Goal: Check status: Check status

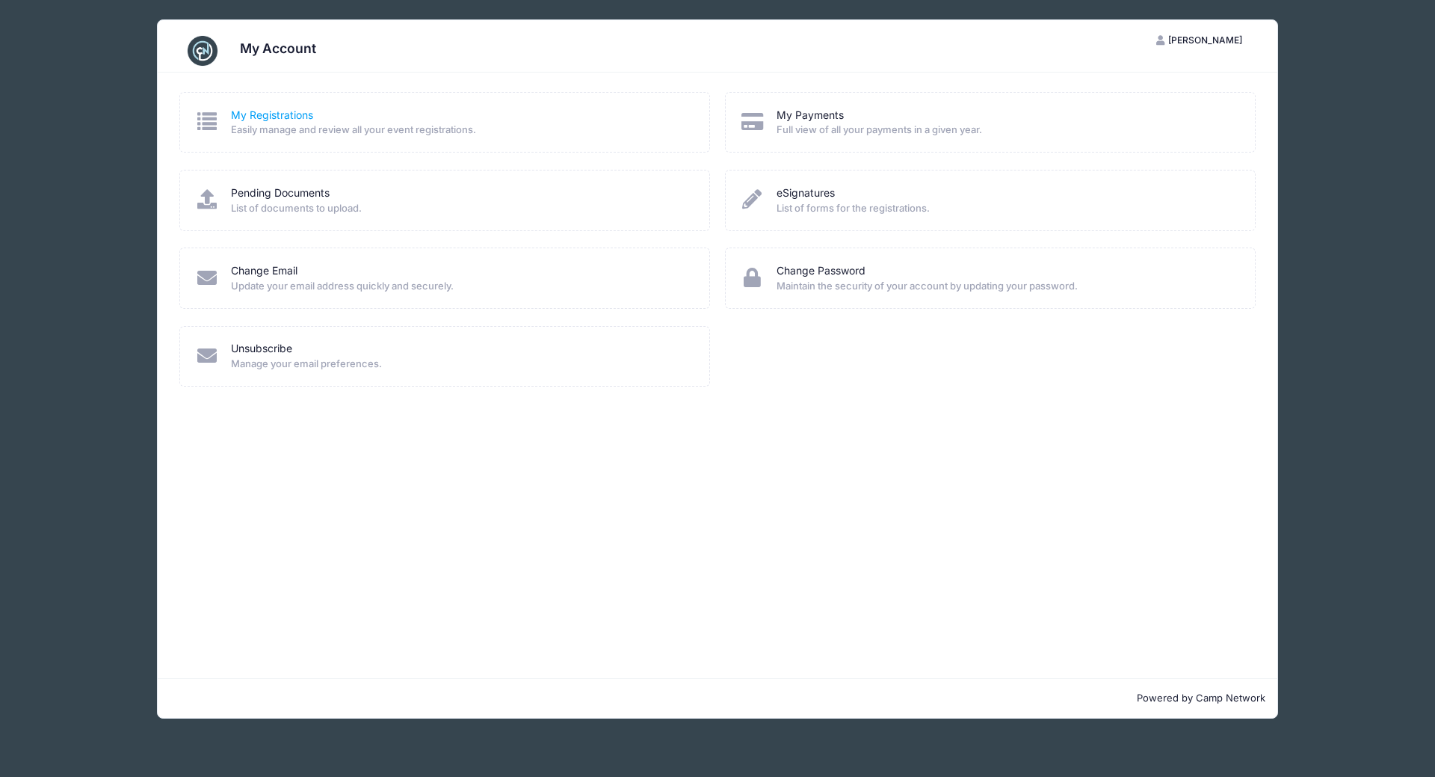
click at [268, 117] on link "My Registrations" at bounding box center [272, 116] width 82 height 16
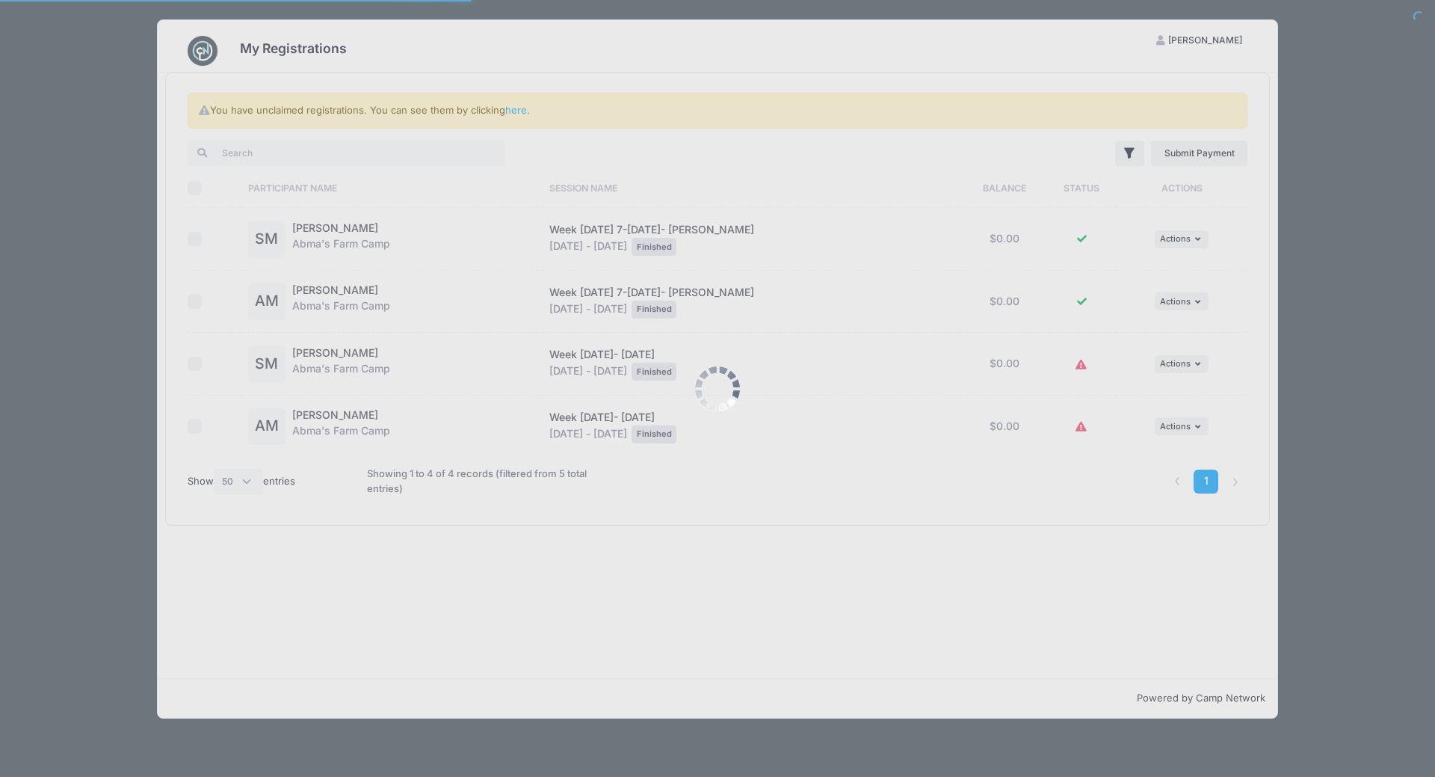
select select "50"
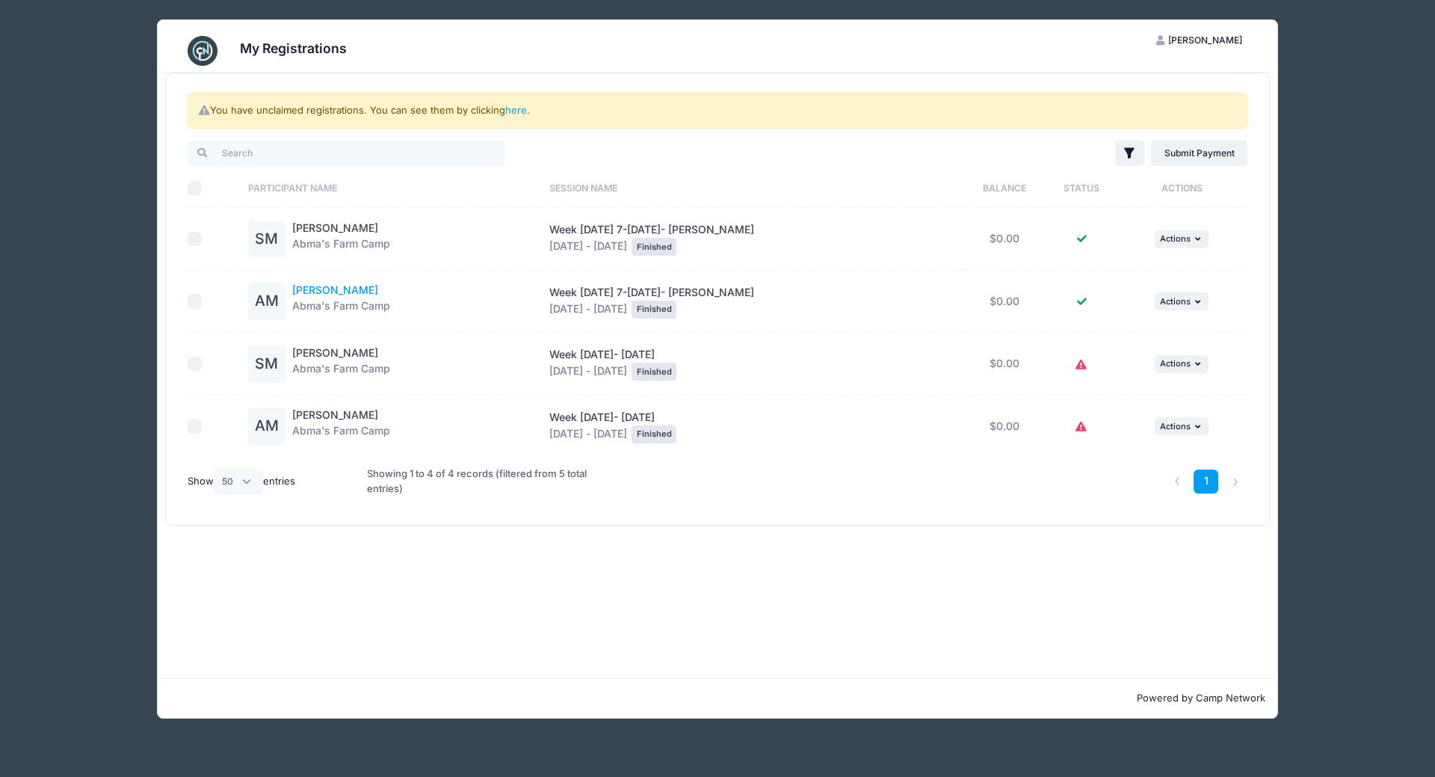
click at [346, 292] on link "Ava Mikolinski" at bounding box center [335, 289] width 86 height 13
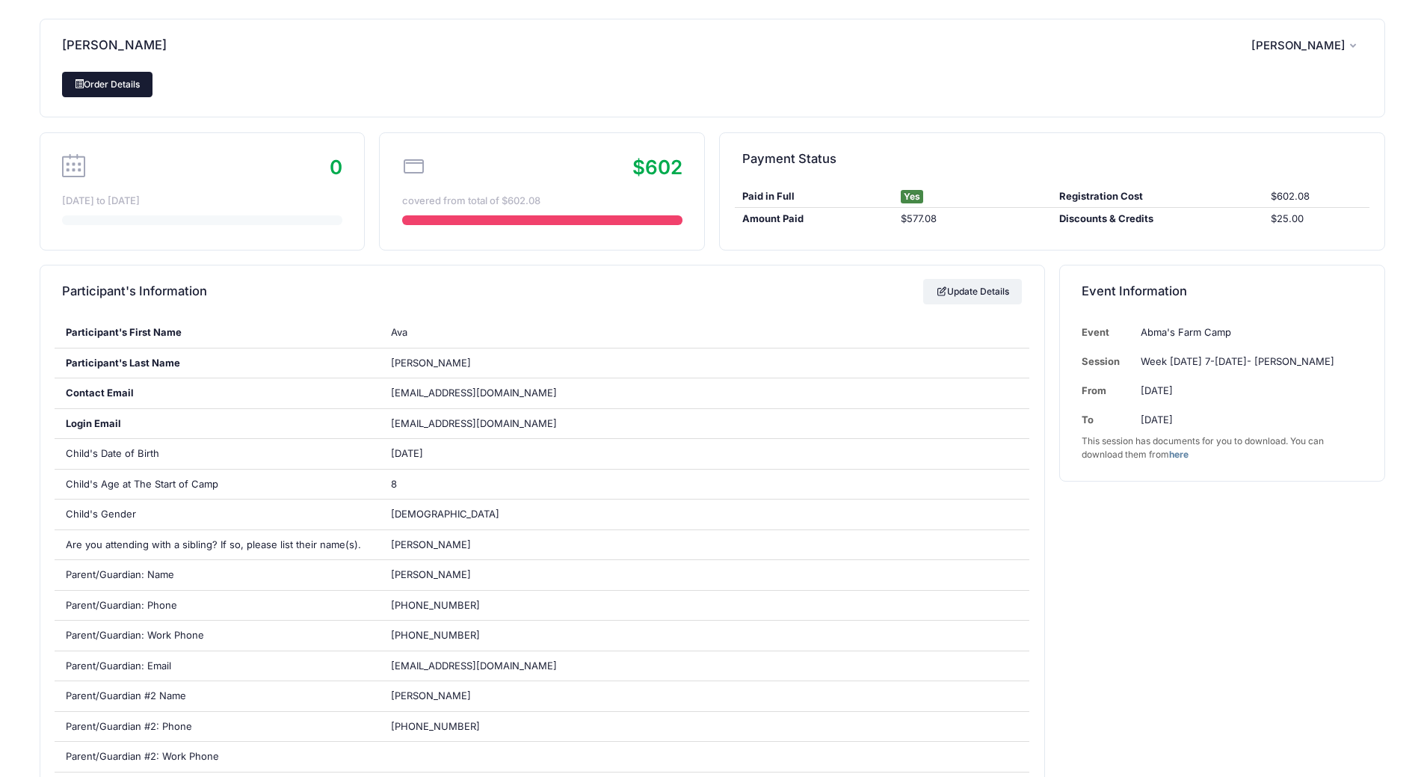
click at [111, 84] on link "Order Details" at bounding box center [107, 84] width 91 height 25
